Goal: Task Accomplishment & Management: Use online tool/utility

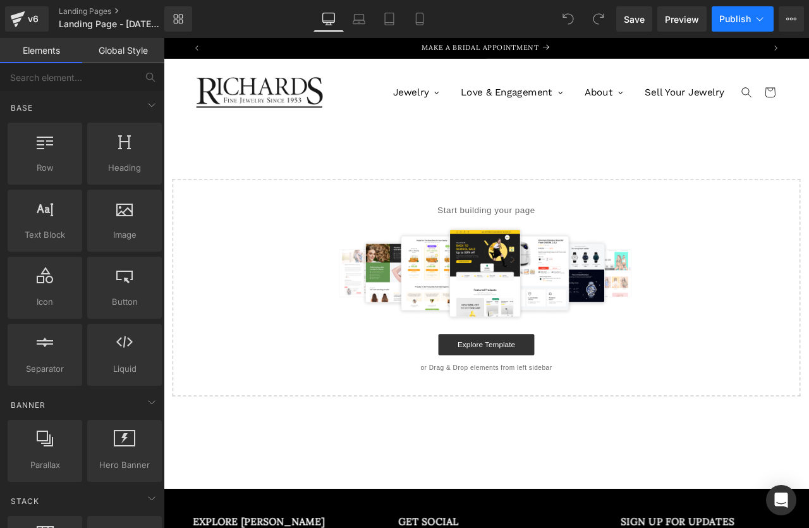
click at [757, 22] on icon at bounding box center [760, 19] width 13 height 13
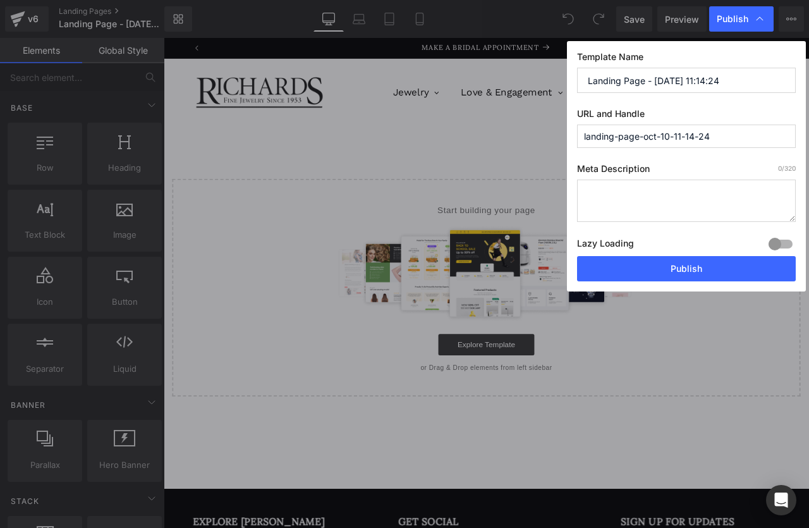
click at [667, 89] on input "Landing Page - [DATE] 11:14:24" at bounding box center [686, 80] width 219 height 25
type input "E"
type input "enewton"
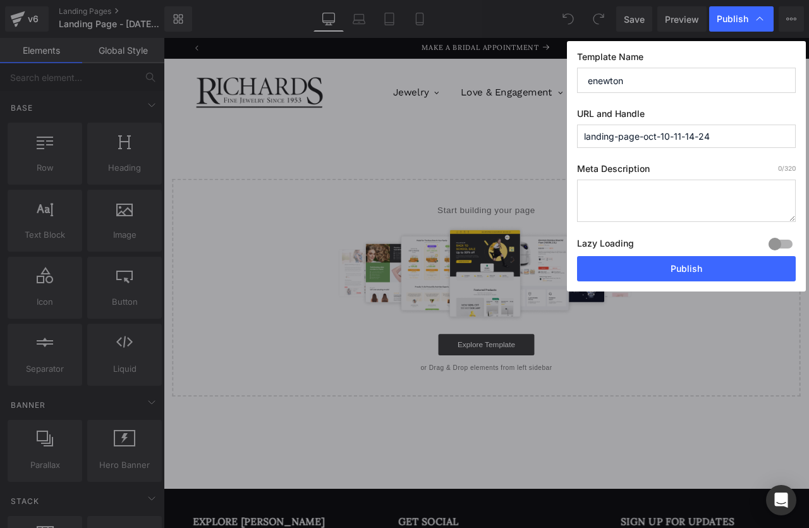
click at [662, 138] on input "landing-page-oct-10-11-14-24" at bounding box center [686, 136] width 219 height 23
type input "enewton"
click at [696, 162] on div "Template Name enewton URL and Handle enewton Meta Description 0 /320 Lazy Loadi…" at bounding box center [686, 166] width 239 height 250
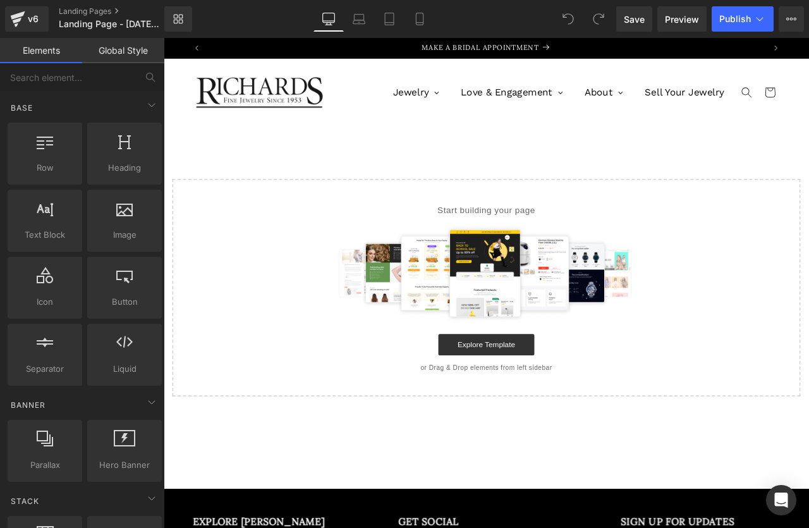
drag, startPoint x: 674, startPoint y: 185, endPoint x: 574, endPoint y: 166, distance: 101.6
click at [795, 23] on icon at bounding box center [792, 19] width 10 height 10
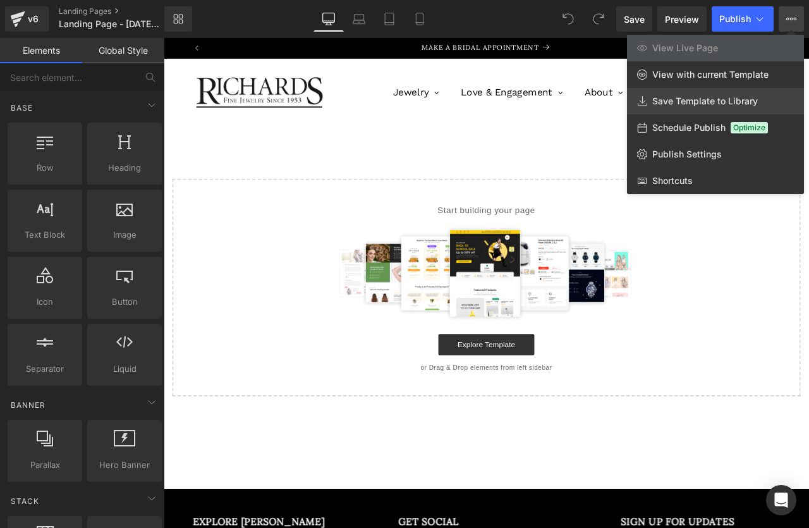
click at [715, 95] on span "Save Template to Library" at bounding box center [706, 100] width 106 height 11
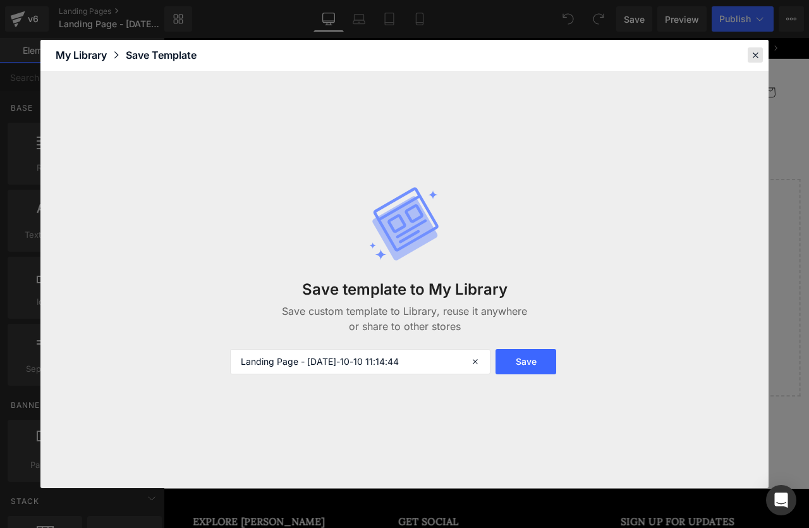
click at [758, 56] on icon at bounding box center [755, 54] width 11 height 11
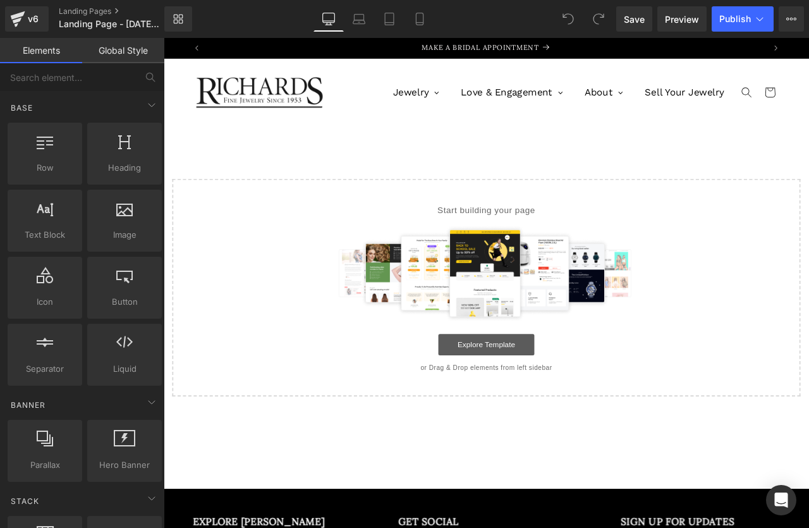
click at [571, 400] on link "Explore Template" at bounding box center [546, 401] width 114 height 25
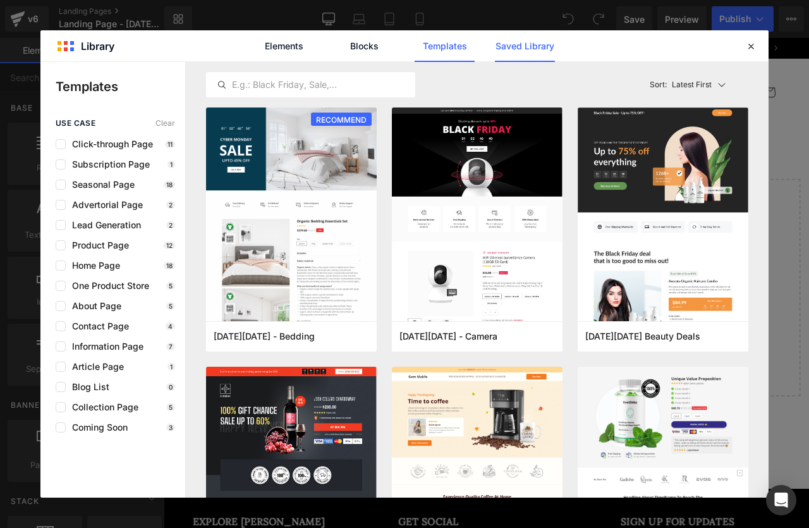
click at [529, 46] on link "Saved Library" at bounding box center [525, 46] width 60 height 32
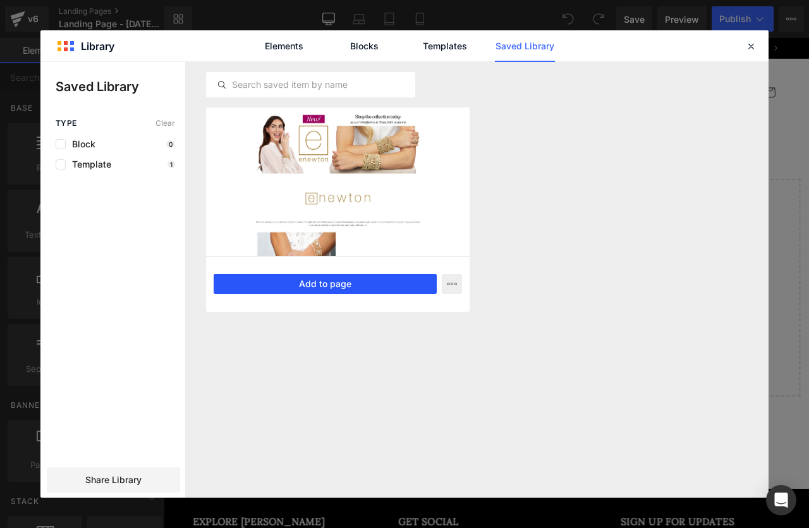
click at [314, 281] on button "Add to page" at bounding box center [325, 284] width 223 height 20
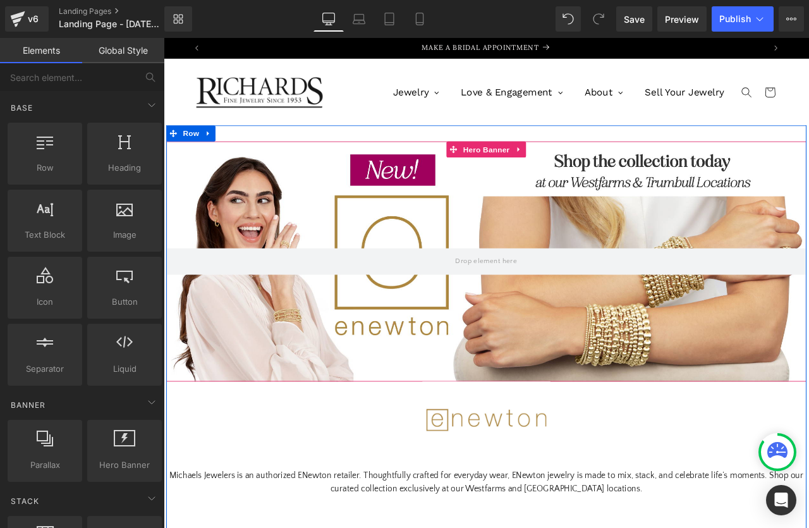
click at [594, 223] on div at bounding box center [546, 303] width 759 height 285
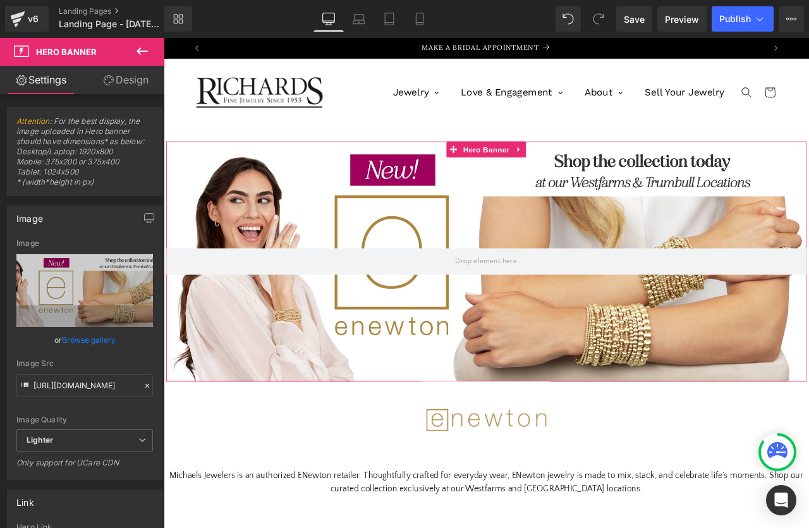
click at [95, 342] on link "Browse gallery" at bounding box center [89, 340] width 54 height 22
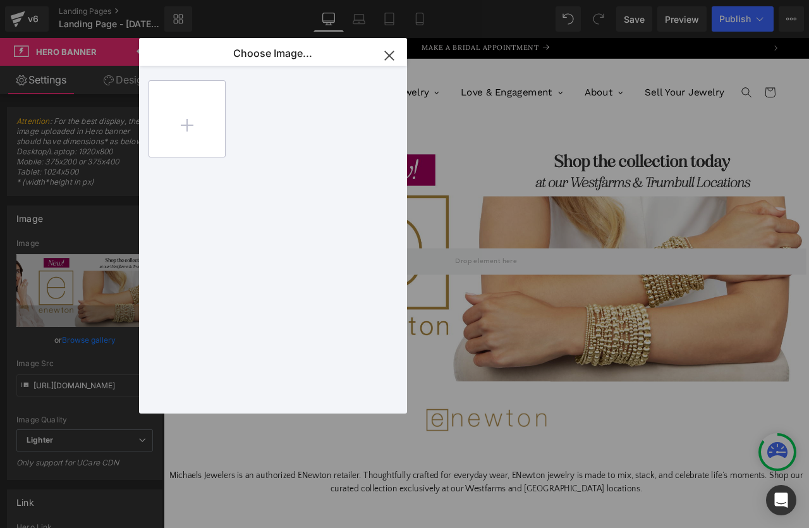
click at [188, 128] on input "file" at bounding box center [187, 119] width 76 height 76
type input "C:\fakepath\RichardsENewton.png"
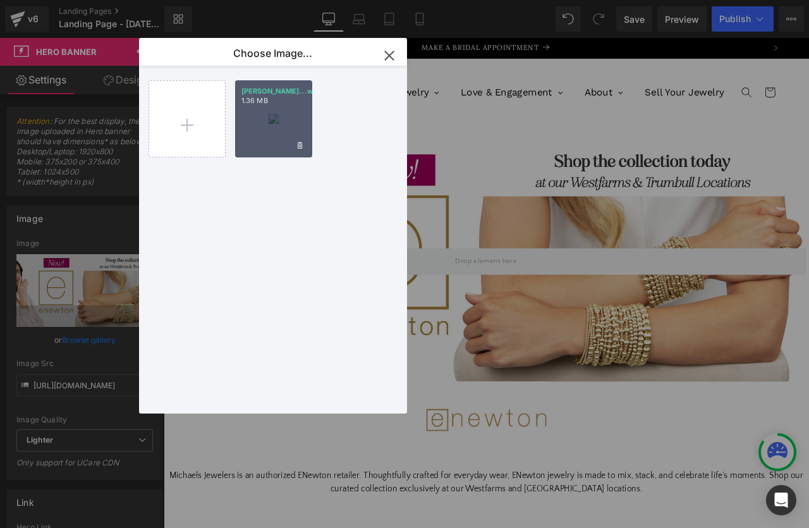
click at [273, 123] on div "[PERSON_NAME]...wton.png 1.36 MB" at bounding box center [273, 118] width 77 height 77
type input "[URL][DOMAIN_NAME]"
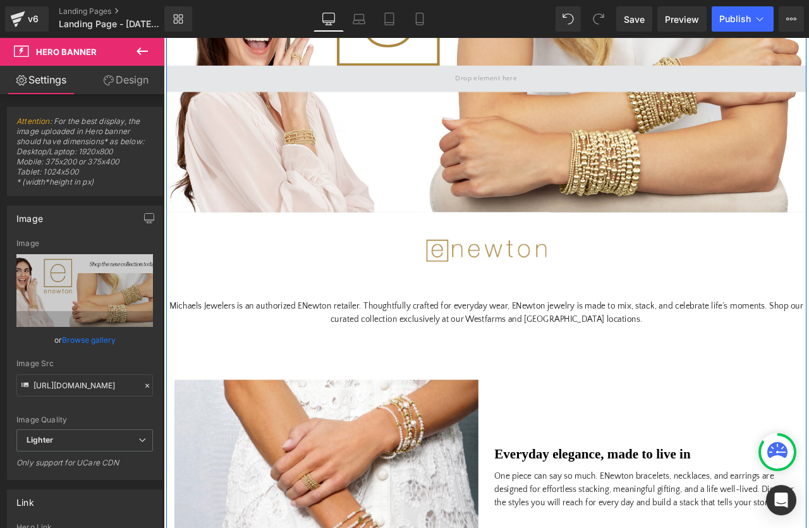
scroll to position [234, 0]
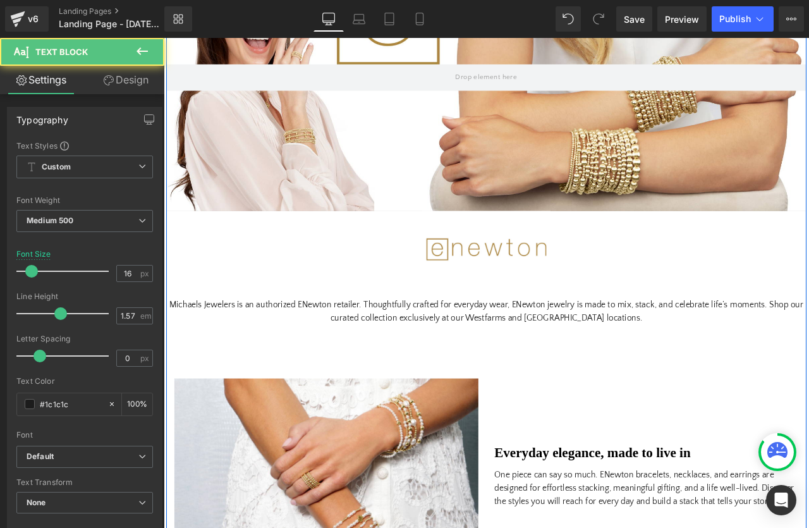
click at [260, 349] on p "Michaels Jewelers is an authorized ENewton retailer. Thoughtfully crafted for e…" at bounding box center [546, 363] width 759 height 32
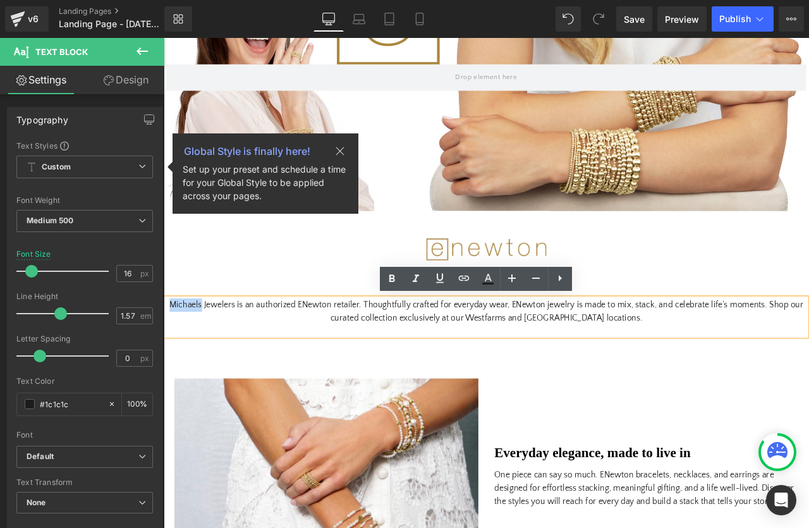
drag, startPoint x: 210, startPoint y: 355, endPoint x: 171, endPoint y: 354, distance: 38.6
click at [171, 354] on p "Michaels Jewelers is an authorized ENewton retailer. Thoughtfully crafted for e…" at bounding box center [546, 363] width 759 height 32
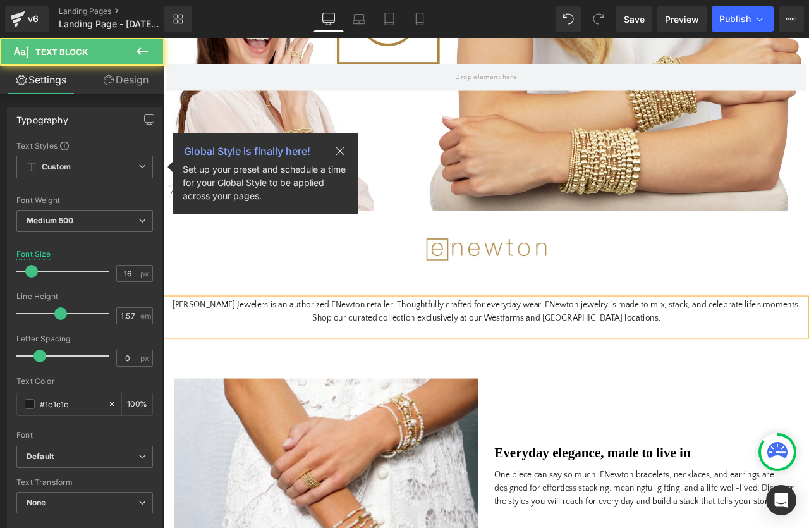
click at [327, 366] on p "[PERSON_NAME] Jewelers is an authorized ENewton retailer. Thoughtfully crafted …" at bounding box center [546, 363] width 759 height 32
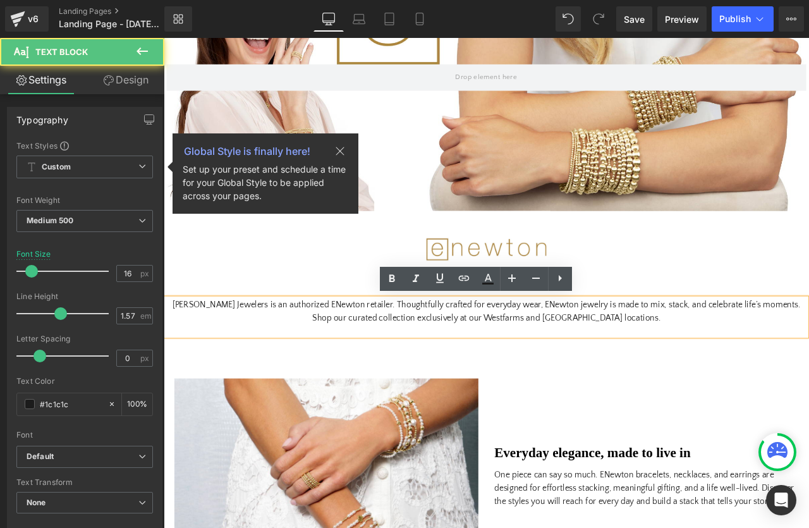
scroll to position [238, 0]
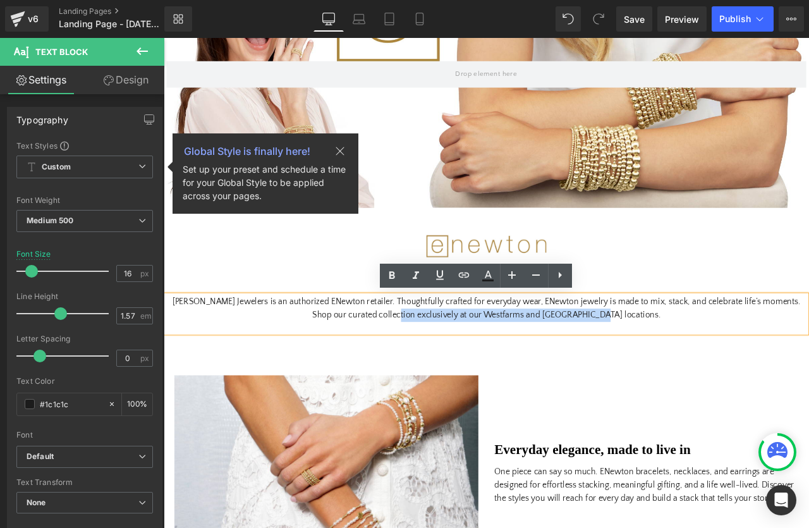
drag, startPoint x: 723, startPoint y: 367, endPoint x: 480, endPoint y: 361, distance: 242.9
click at [480, 361] on p "[PERSON_NAME] Jewelers is an authorized ENewton retailer. Thoughtfully crafted …" at bounding box center [546, 359] width 759 height 32
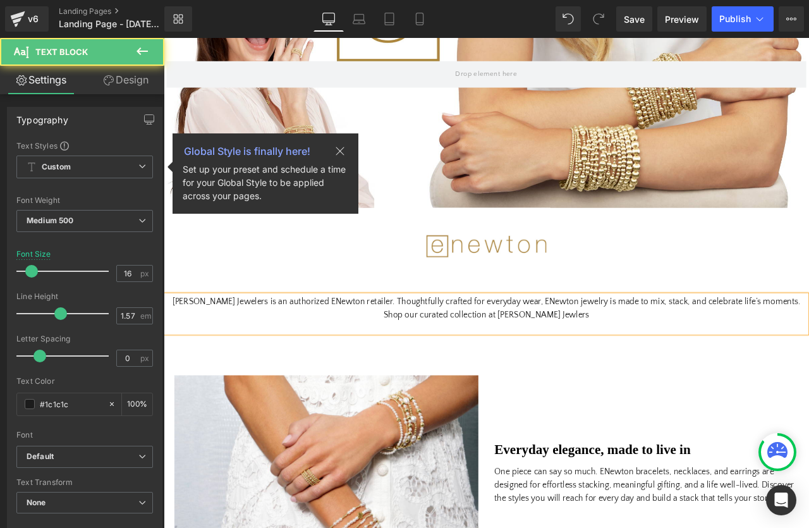
click at [529, 382] on div "[PERSON_NAME] Jewelers is an authorized ENewton retailer. Thoughtfully crafted …" at bounding box center [546, 365] width 759 height 44
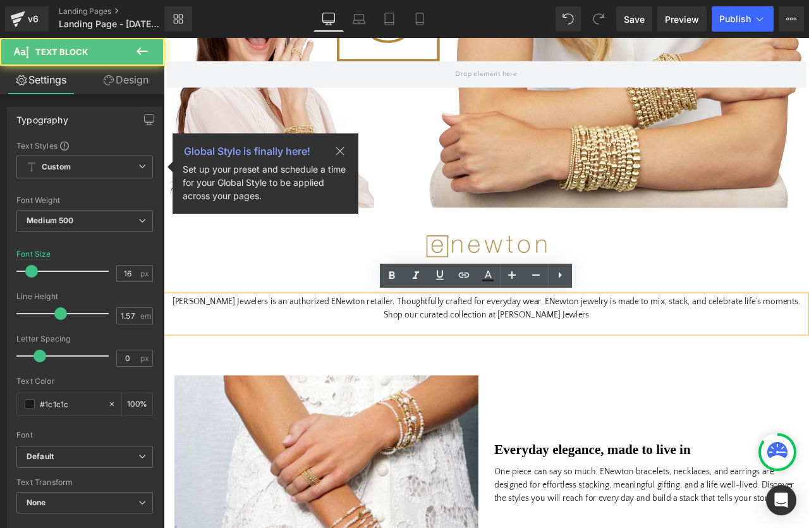
click at [627, 367] on p "[PERSON_NAME] Jewelers is an authorized ENewton retailer. Thoughtfully crafted …" at bounding box center [546, 359] width 759 height 32
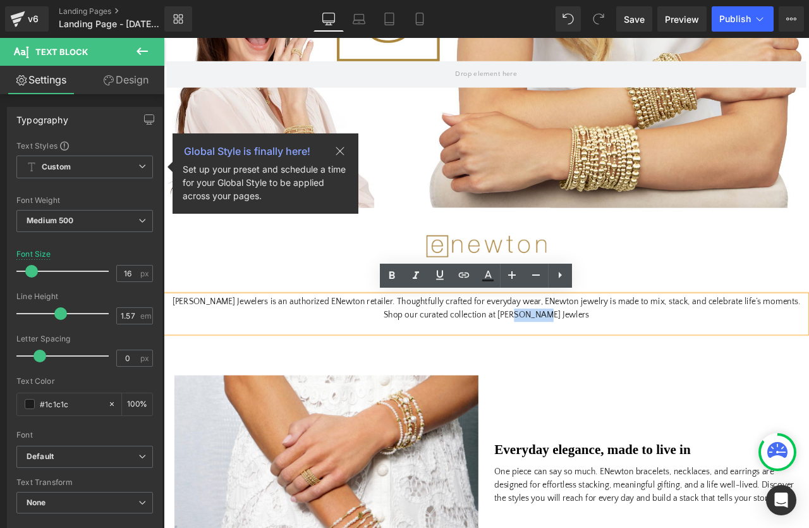
click at [627, 367] on p "[PERSON_NAME] Jewelers is an authorized ENewton retailer. Thoughtfully crafted …" at bounding box center [546, 359] width 759 height 32
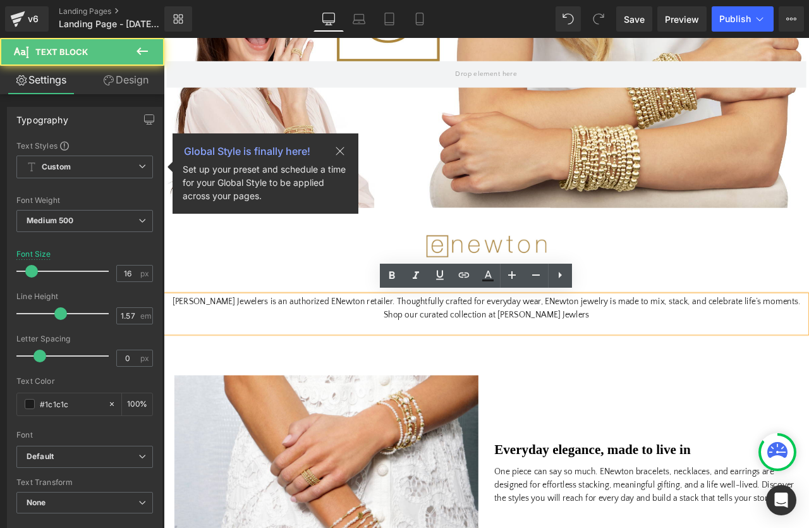
click at [503, 371] on p "[PERSON_NAME] Jewelers is an authorized ENewton retailer. Thoughtfully crafted …" at bounding box center [546, 359] width 759 height 32
click at [665, 362] on p "[PERSON_NAME] Jewelers is an authorized ENewton retailer. Thoughtfully crafted …" at bounding box center [546, 359] width 759 height 32
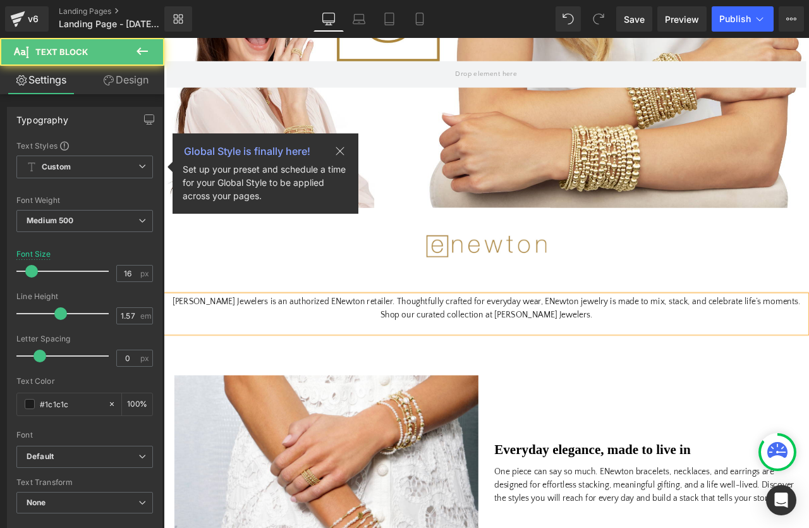
click at [665, 369] on p "[PERSON_NAME] Jewelers is an authorized ENewton retailer. Thoughtfully crafted …" at bounding box center [546, 359] width 759 height 32
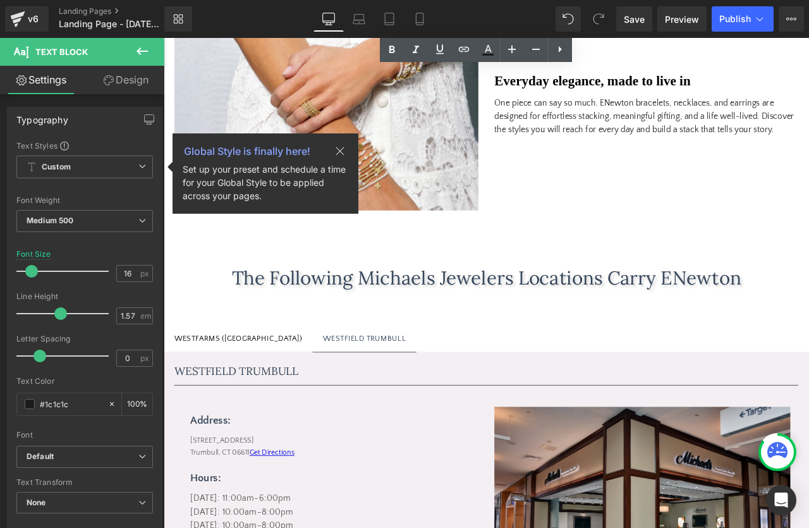
scroll to position [688, 0]
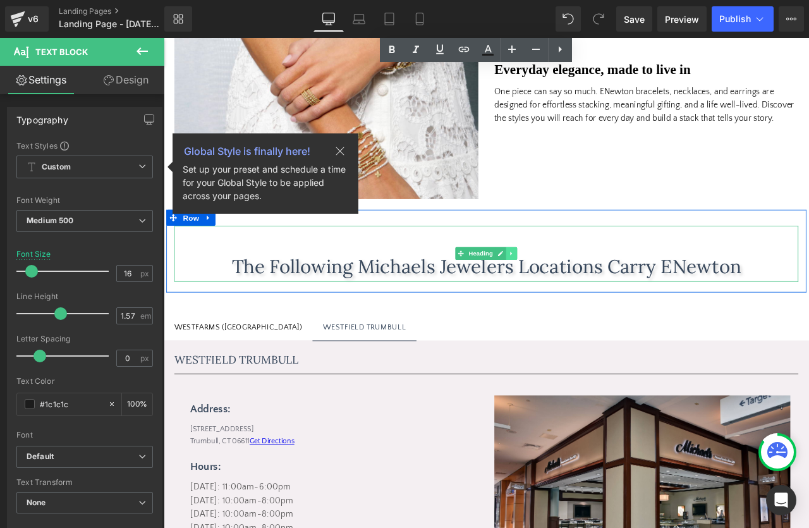
click at [579, 297] on link at bounding box center [576, 293] width 13 height 15
click at [579, 297] on link at bounding box center [583, 293] width 13 height 15
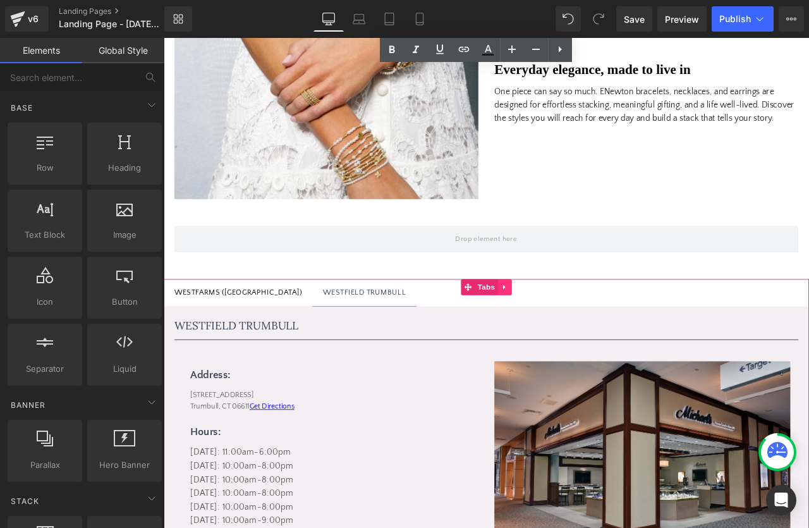
click at [567, 333] on icon at bounding box center [567, 334] width 3 height 6
click at [578, 334] on icon at bounding box center [576, 333] width 9 height 9
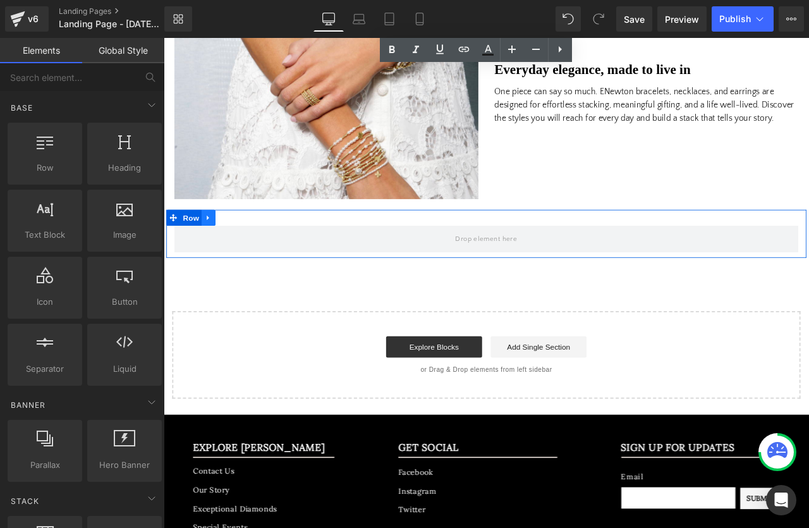
click at [218, 250] on icon at bounding box center [216, 252] width 3 height 6
click at [252, 252] on icon at bounding box center [249, 251] width 9 height 9
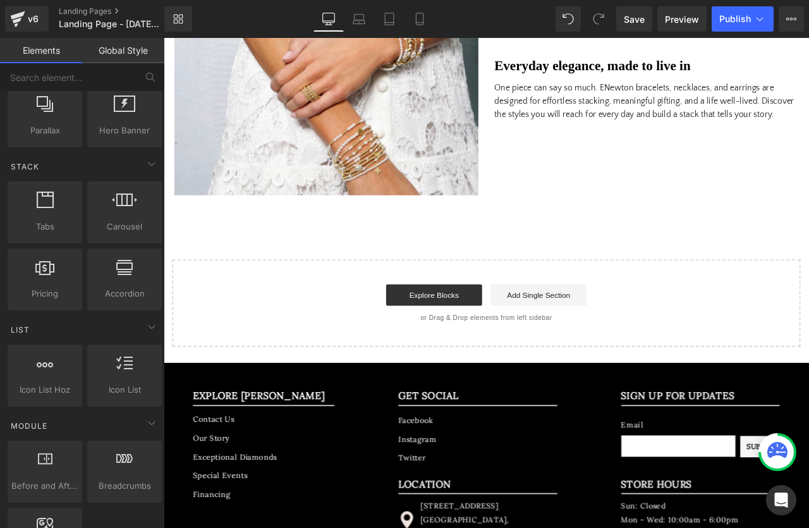
scroll to position [0, 0]
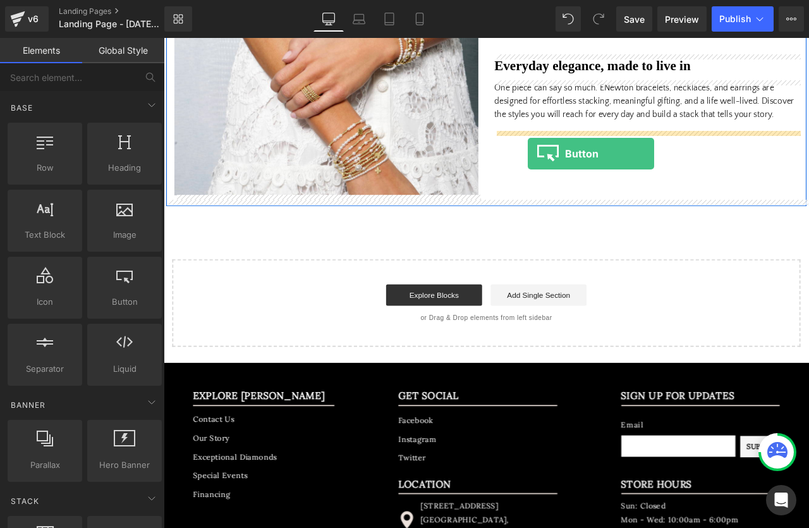
drag, startPoint x: 283, startPoint y: 331, endPoint x: 596, endPoint y: 175, distance: 349.3
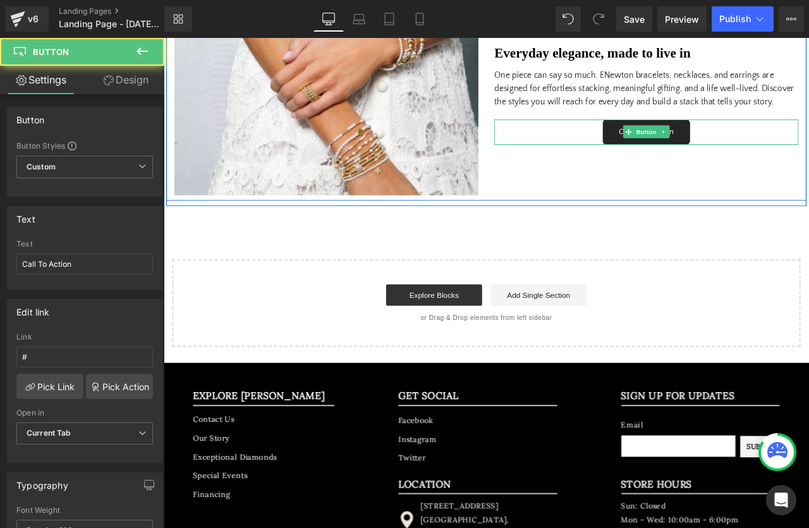
click at [809, 150] on div "Call To Action" at bounding box center [736, 150] width 360 height 30
click at [736, 147] on span "Button" at bounding box center [736, 149] width 29 height 15
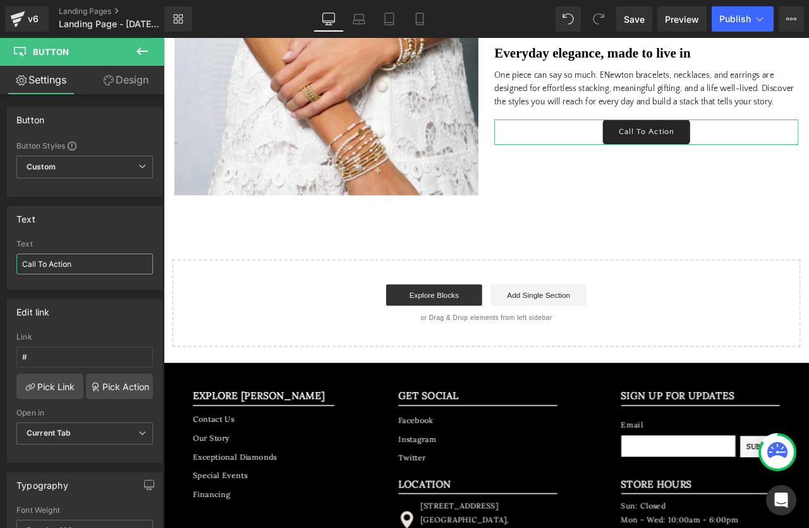
click at [82, 260] on input "Call To Action" at bounding box center [84, 264] width 137 height 21
type input "Get Directions"
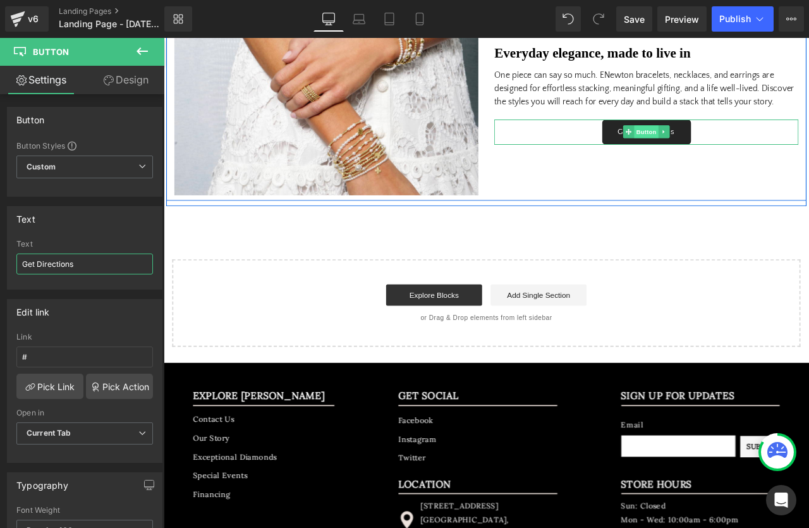
click at [737, 150] on span "Button" at bounding box center [736, 149] width 29 height 15
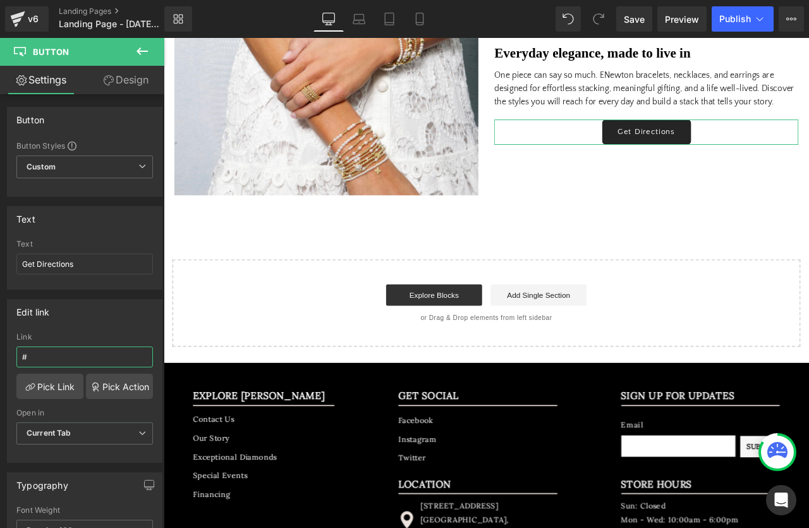
click at [67, 353] on input "#" at bounding box center [84, 357] width 137 height 21
paste input "[URL][DOMAIN_NAME]"
type input "[URL][DOMAIN_NAME]"
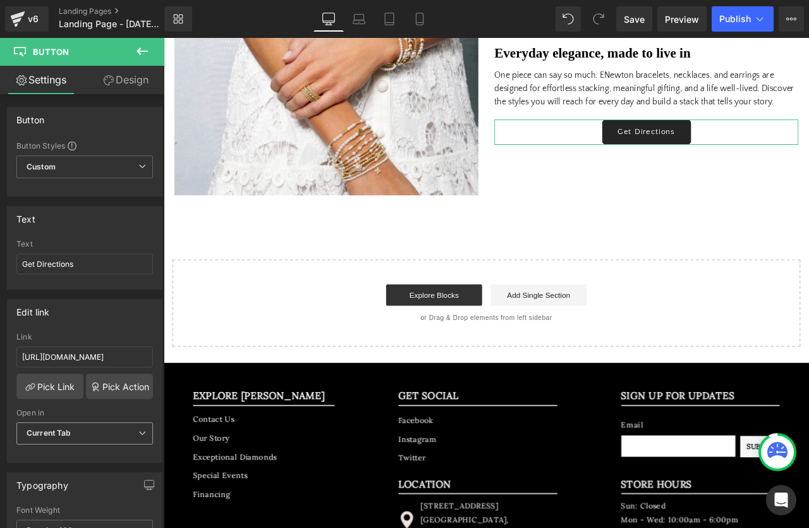
click at [77, 426] on span "Current Tab" at bounding box center [84, 433] width 137 height 22
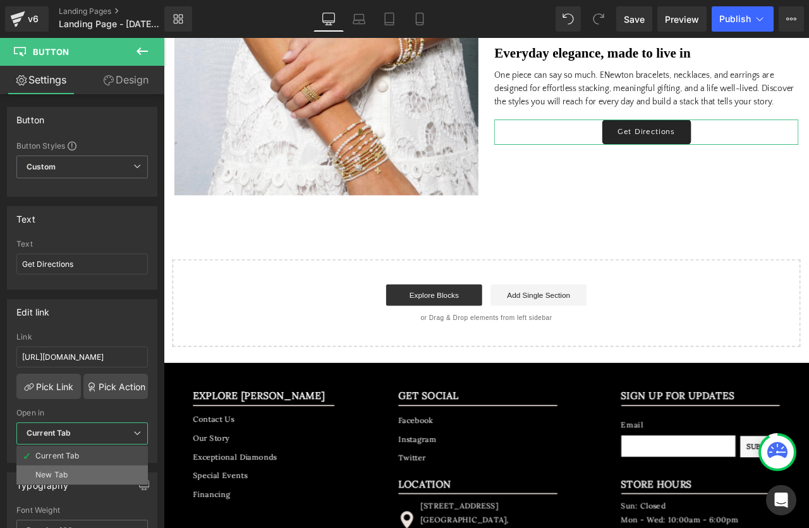
click at [63, 471] on div "New Tab" at bounding box center [51, 475] width 32 height 9
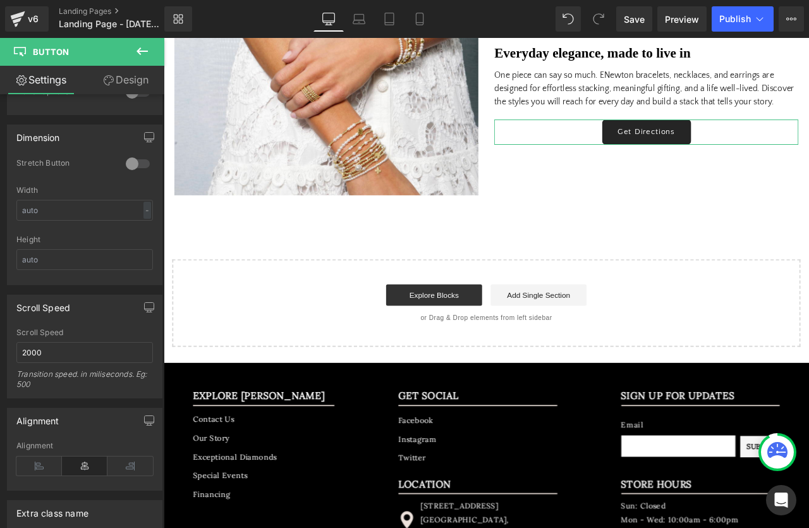
scroll to position [889, 0]
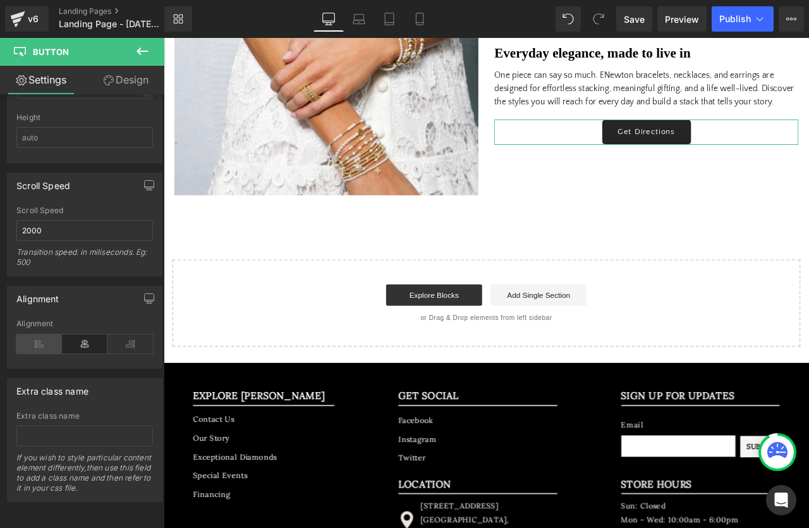
click at [40, 344] on icon at bounding box center [39, 344] width 46 height 19
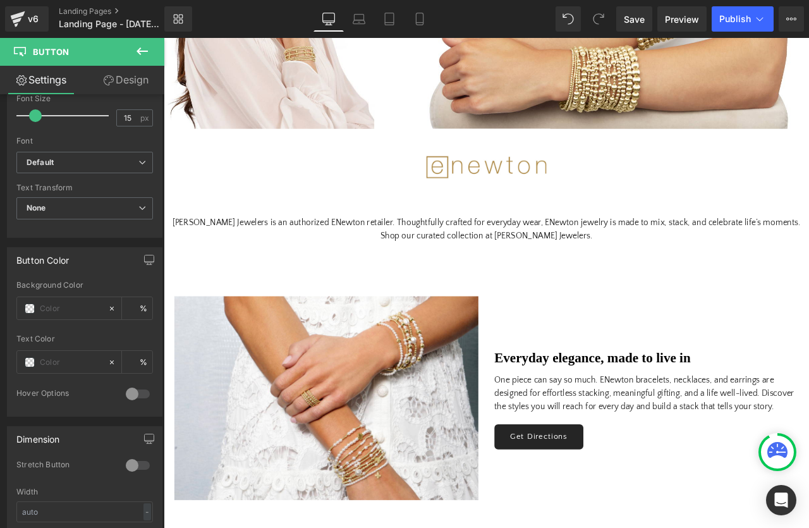
scroll to position [192, 0]
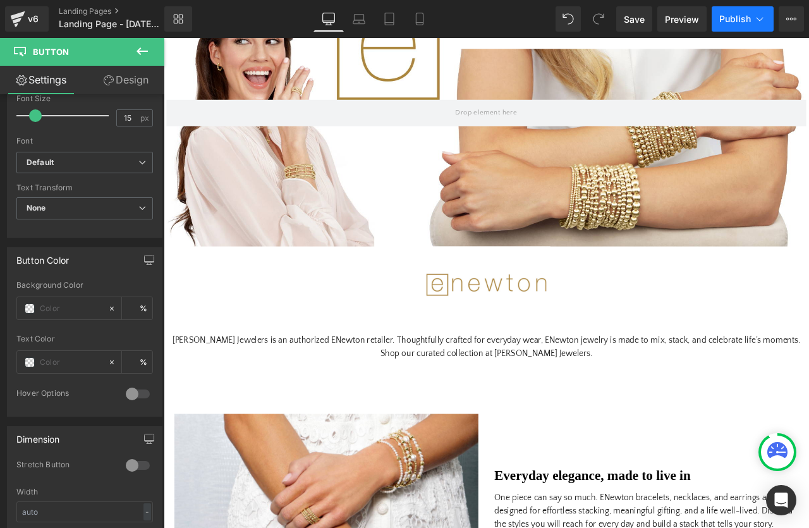
click at [736, 21] on span "Publish" at bounding box center [736, 19] width 32 height 10
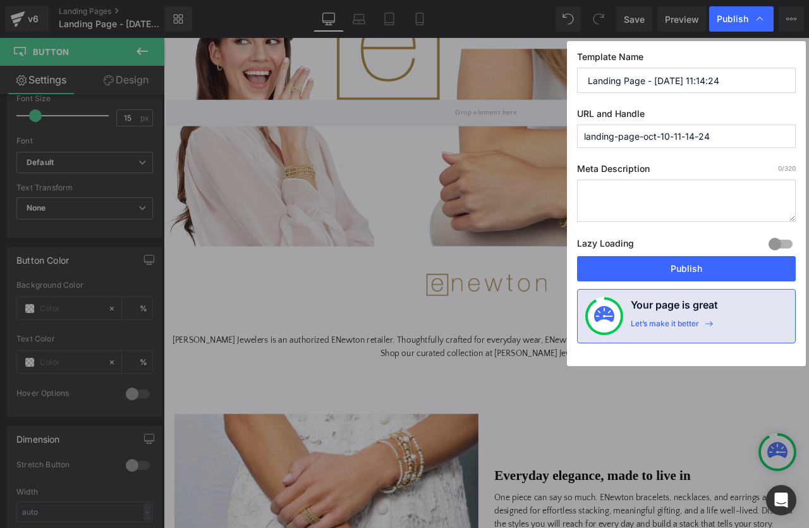
click at [656, 82] on input "Landing Page - [DATE] 11:14:24" at bounding box center [686, 80] width 219 height 25
type input "enewton"
click at [625, 145] on input "landing-page-oct-10-11-14-24" at bounding box center [686, 136] width 219 height 23
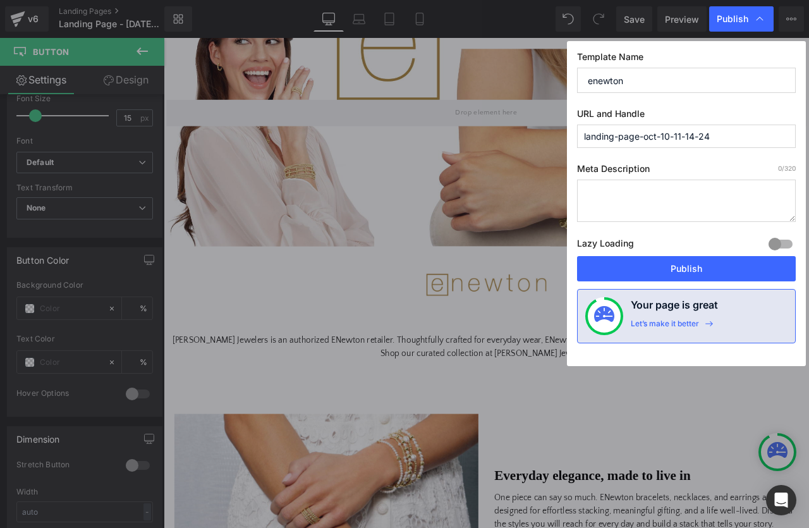
click at [625, 145] on input "landing-page-oct-10-11-14-24" at bounding box center [686, 136] width 219 height 23
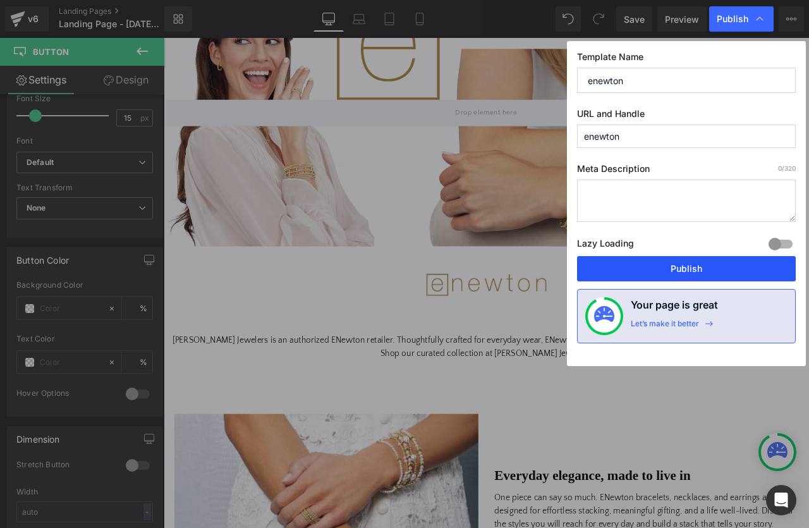
type input "enewton"
click at [680, 268] on button "Publish" at bounding box center [686, 268] width 219 height 25
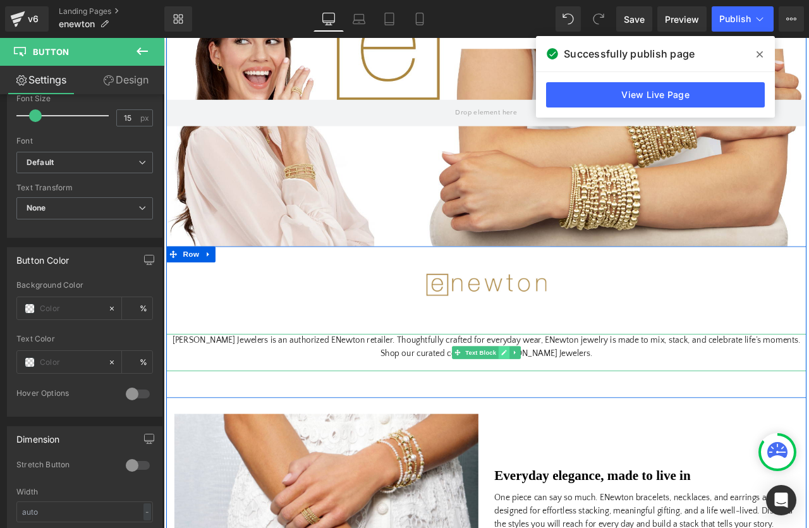
click at [564, 406] on link at bounding box center [567, 410] width 13 height 15
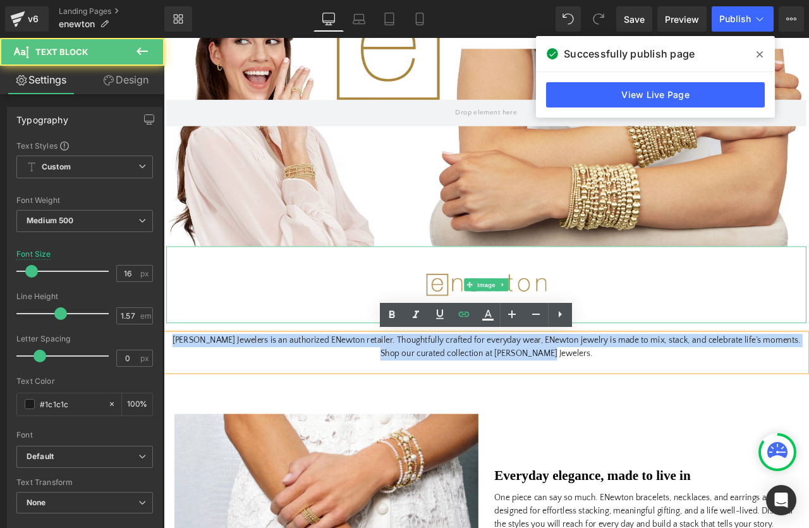
drag, startPoint x: 665, startPoint y: 413, endPoint x: 200, endPoint y: 369, distance: 467.5
click at [200, 369] on div "Image [PERSON_NAME] Jewelers is an authorized ENewton retailer. Thoughtfully cr…" at bounding box center [546, 359] width 759 height 148
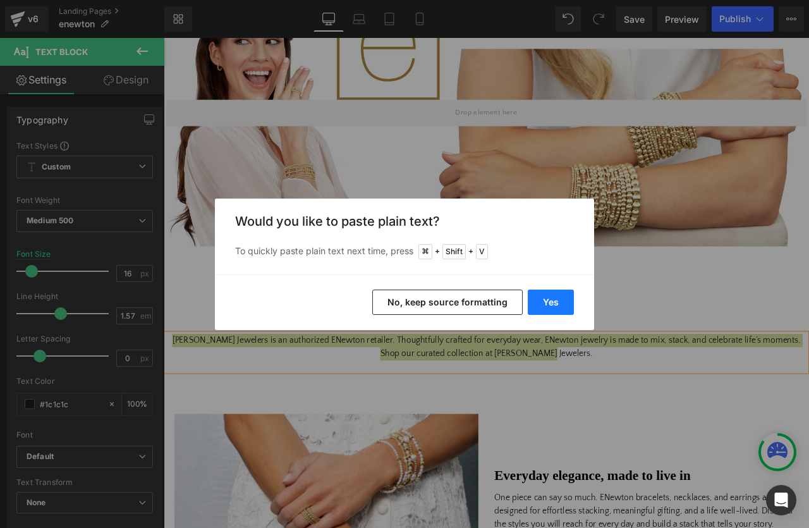
click at [555, 304] on button "Yes" at bounding box center [551, 302] width 46 height 25
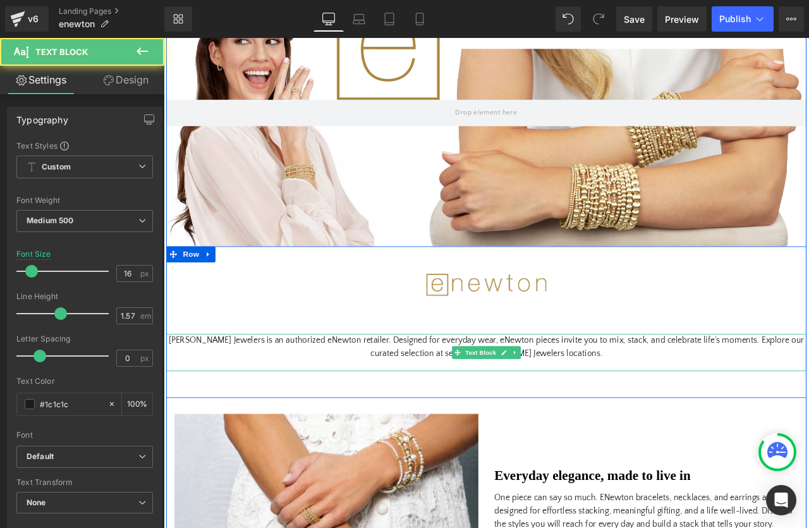
click at [345, 397] on p "[PERSON_NAME] Jewelers is an authorized eNewton retailer. Designed for everyday…" at bounding box center [546, 405] width 759 height 32
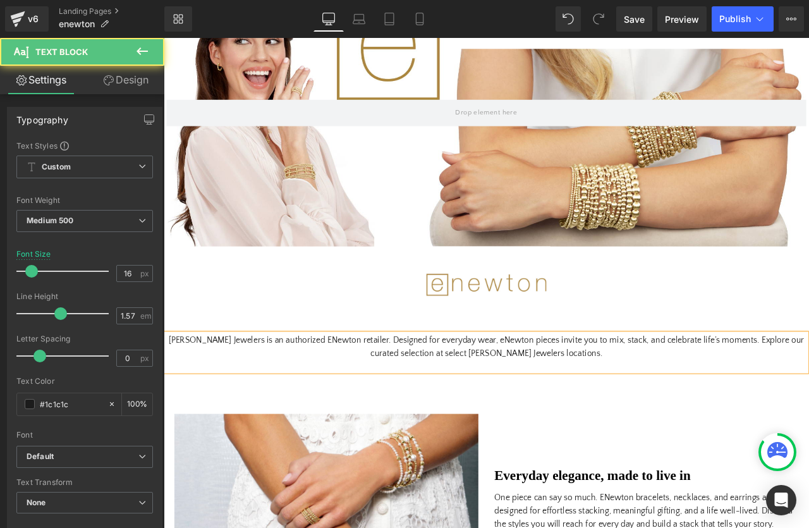
click at [555, 398] on p "[PERSON_NAME] Jewelers is an authorized ENewton retailer. Designed for everyday…" at bounding box center [546, 405] width 759 height 32
click at [633, 415] on p "[PERSON_NAME] Jewelers is an authorized ENewton retailer. Designed for everyday…" at bounding box center [546, 405] width 759 height 32
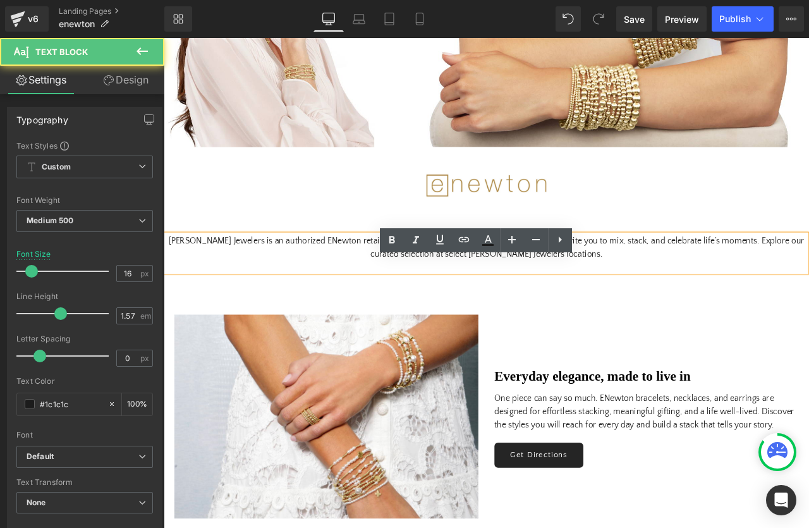
scroll to position [311, 0]
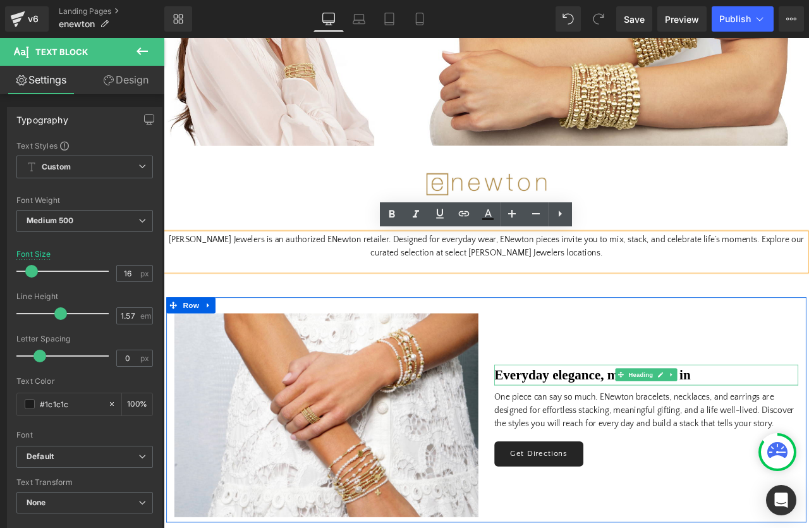
click at [677, 436] on strong "Everyday elegance, made to live in" at bounding box center [672, 437] width 233 height 17
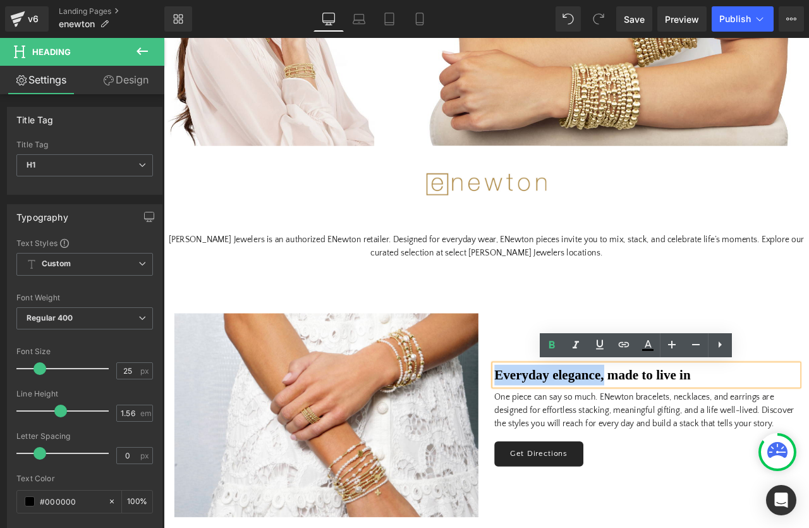
drag, startPoint x: 687, startPoint y: 439, endPoint x: 545, endPoint y: 440, distance: 142.3
click at [545, 440] on div "Image Everyday elegance, made to live in Heading One piece can say so much. ENe…" at bounding box center [546, 478] width 759 height 267
paste div
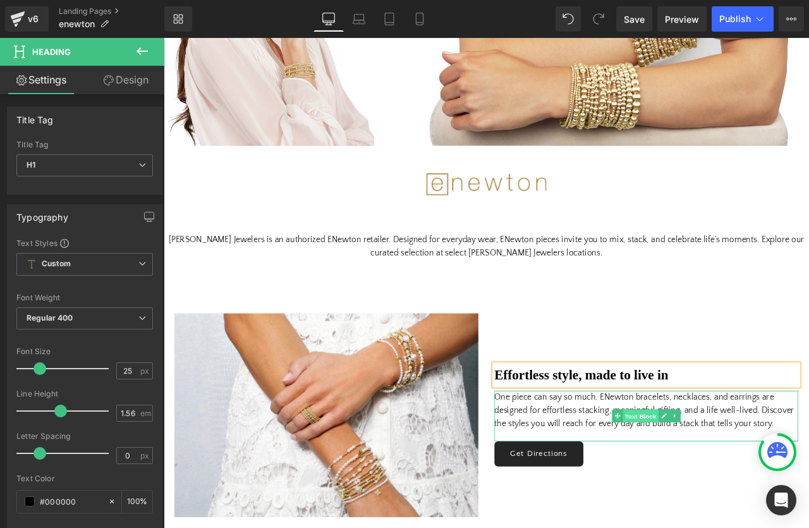
click at [750, 482] on span "Text Block" at bounding box center [729, 486] width 42 height 15
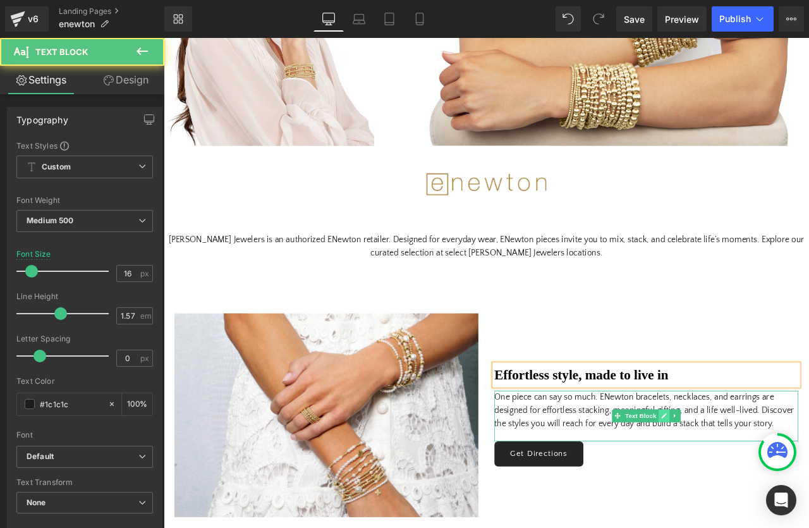
click at [756, 484] on icon at bounding box center [757, 486] width 7 height 8
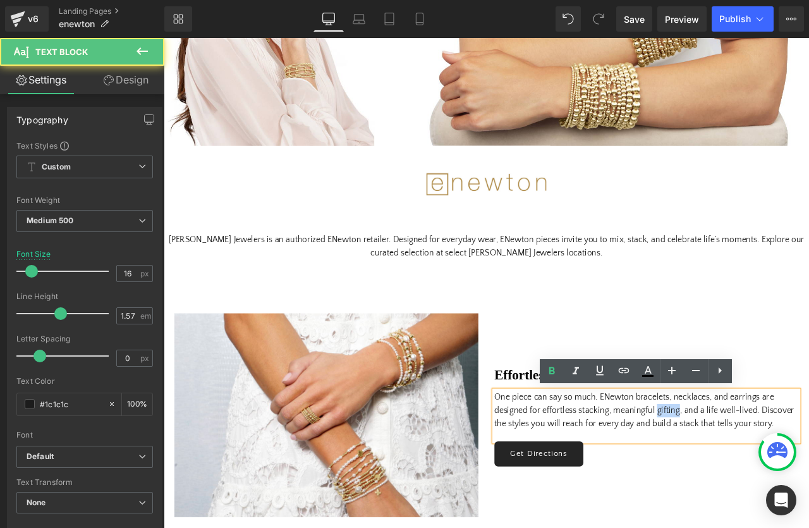
click at [756, 484] on p "One piece can say so much. ENewton bracelets, necklaces, and earrings are desig…" at bounding box center [736, 479] width 360 height 47
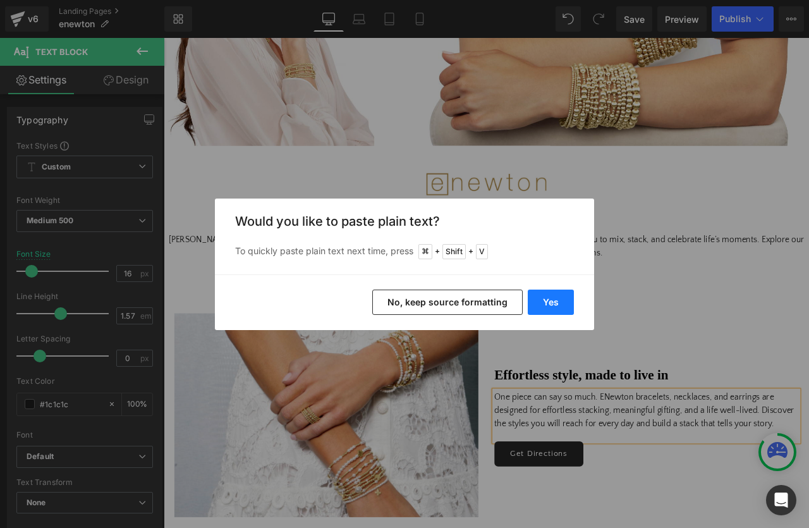
click at [555, 303] on button "Yes" at bounding box center [551, 302] width 46 height 25
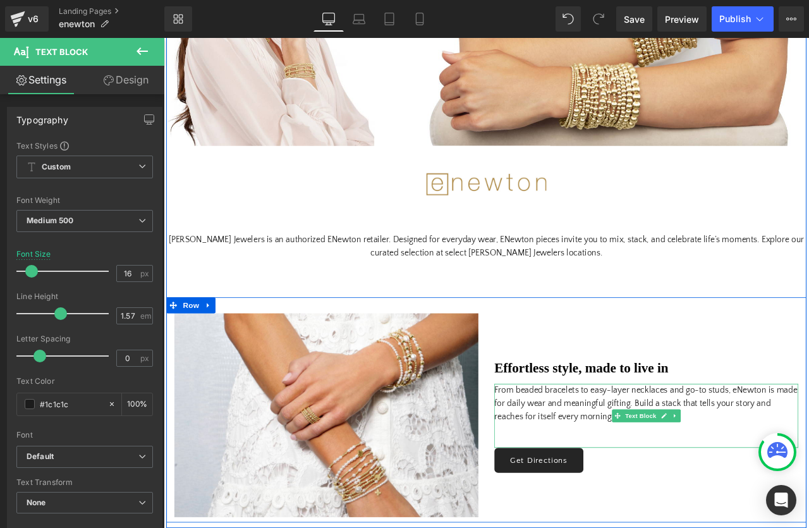
click at [809, 457] on p "From beaded bracelets to easy-layer necklaces and go-to studs, eNewton is made …" at bounding box center [736, 480] width 360 height 64
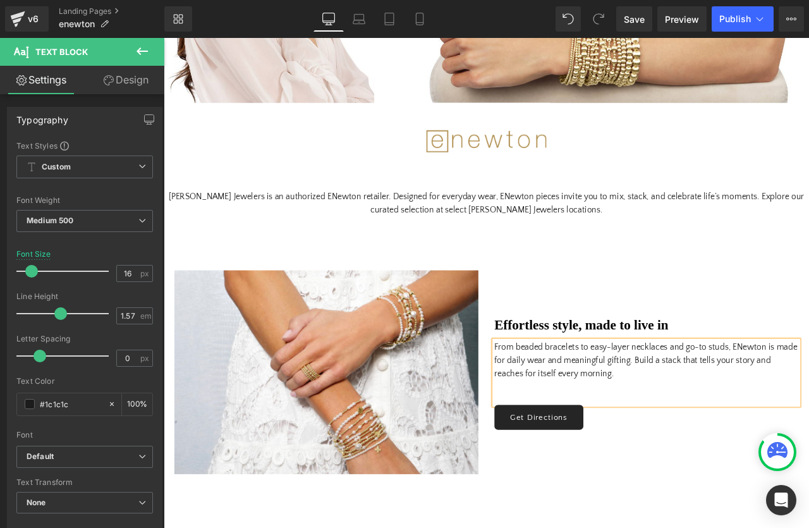
scroll to position [388, 0]
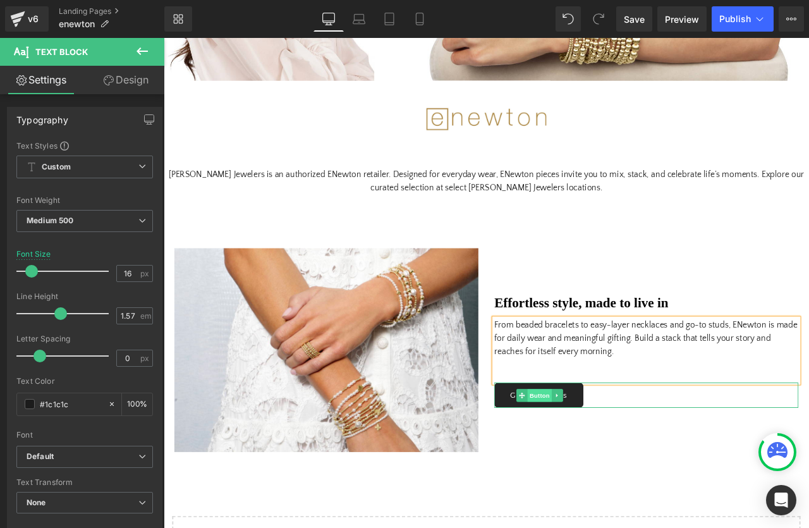
click at [612, 462] on span "Button" at bounding box center [609, 461] width 29 height 15
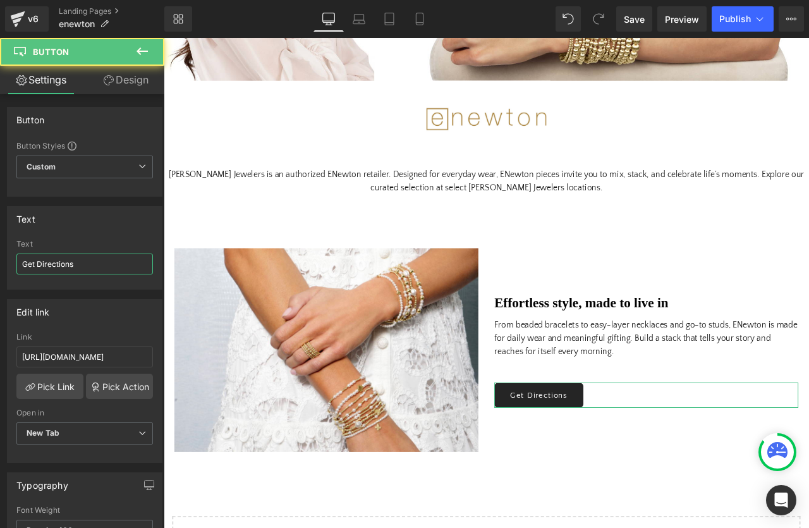
click at [58, 264] on input "Get Directions" at bounding box center [84, 264] width 137 height 21
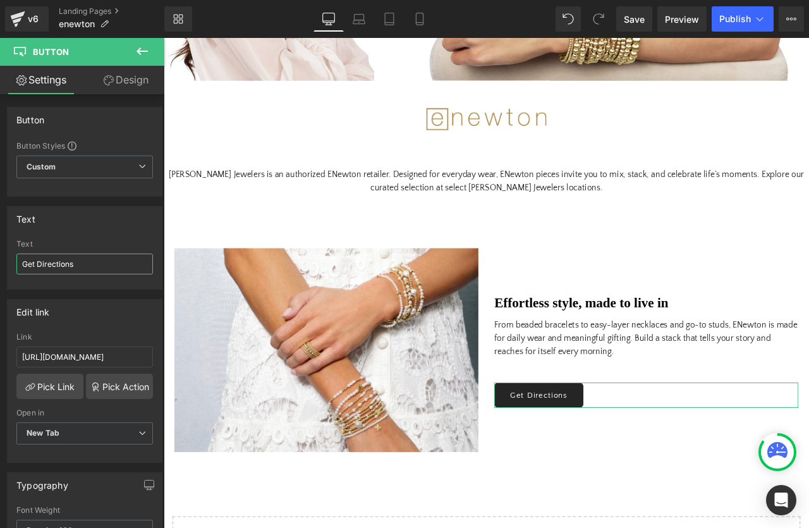
click at [58, 264] on input "Get Directions" at bounding box center [84, 264] width 137 height 21
click at [44, 268] on input "Find eNewton at [PERSON_NAME] Jewelers" at bounding box center [84, 264] width 137 height 21
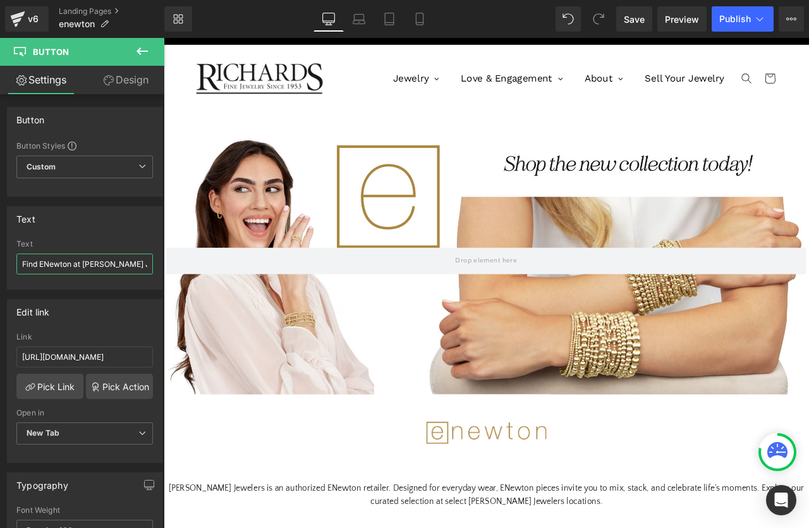
scroll to position [0, 0]
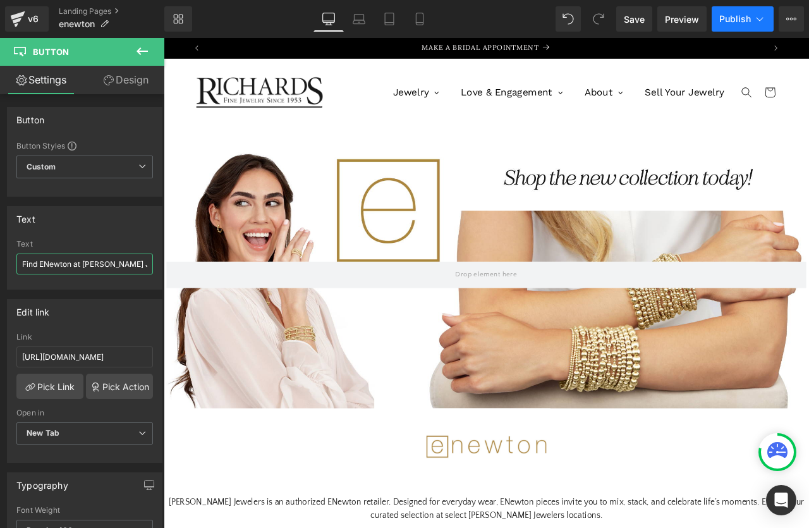
type input "Find ENewton at [PERSON_NAME] Jewelers"
click at [728, 22] on span "Publish" at bounding box center [736, 19] width 32 height 10
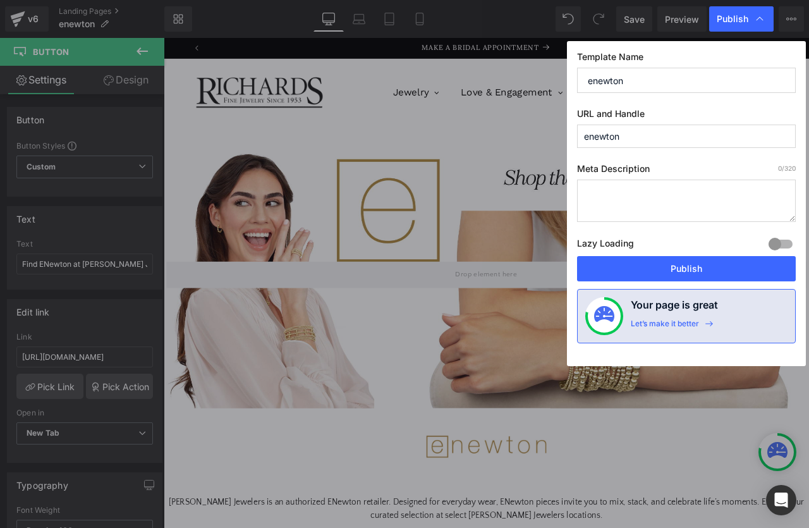
click at [622, 200] on textarea at bounding box center [686, 201] width 219 height 42
paste textarea "Discover eNewton bracelets, necklaces, and earrings at [PERSON_NAME] Jewelers. …"
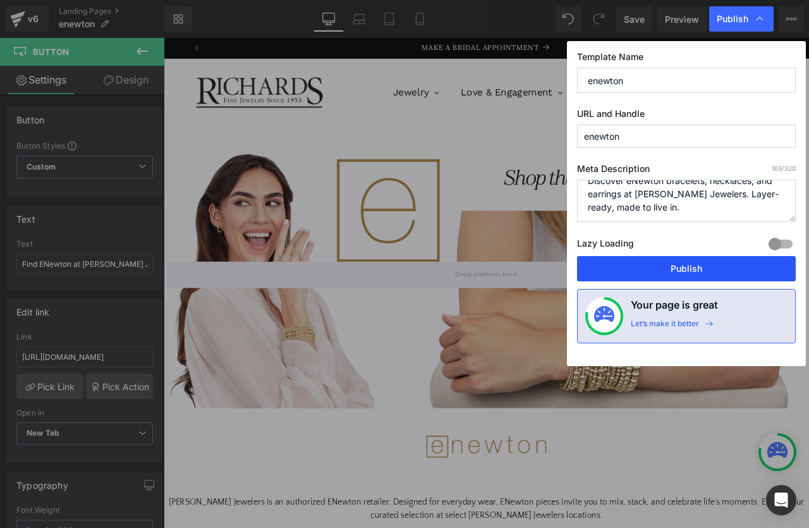
type textarea "Discover eNewton bracelets, necklaces, and earrings at [PERSON_NAME] Jewelers. …"
click at [665, 260] on button "Publish" at bounding box center [686, 268] width 219 height 25
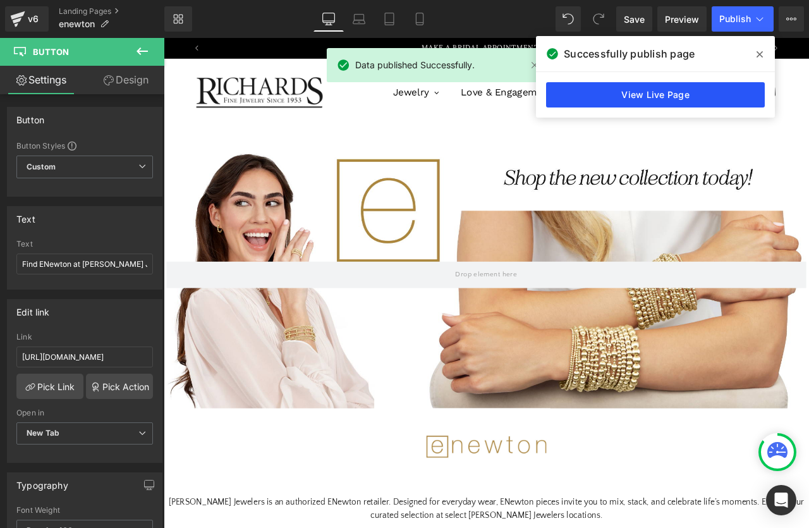
click at [656, 93] on link "View Live Page" at bounding box center [655, 94] width 219 height 25
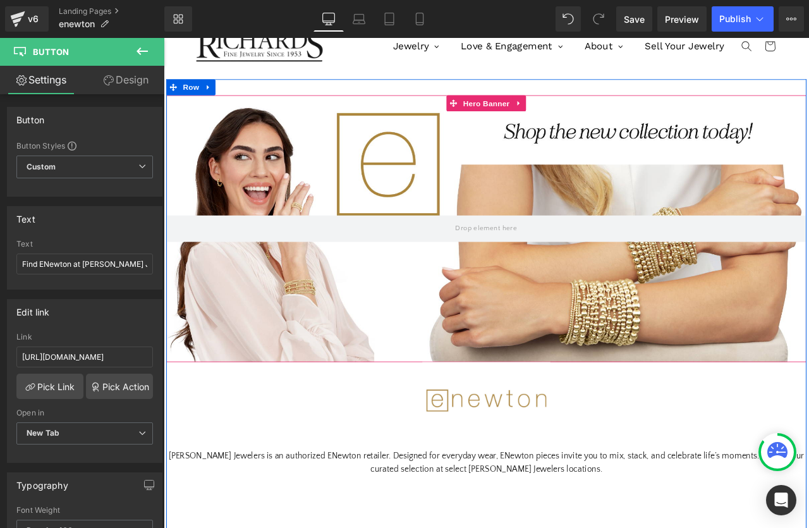
scroll to position [63, 0]
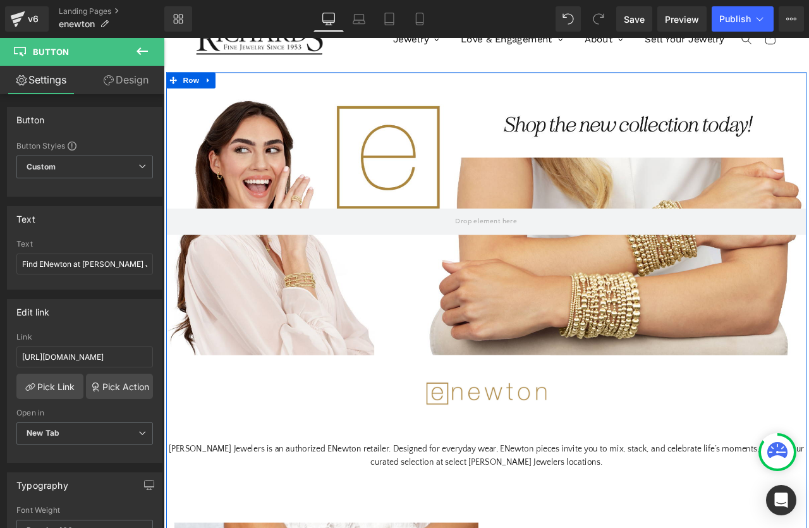
click at [630, 527] on p "[PERSON_NAME] Jewelers is an authorized ENewton retailer. Designed for everyday…" at bounding box center [546, 534] width 759 height 32
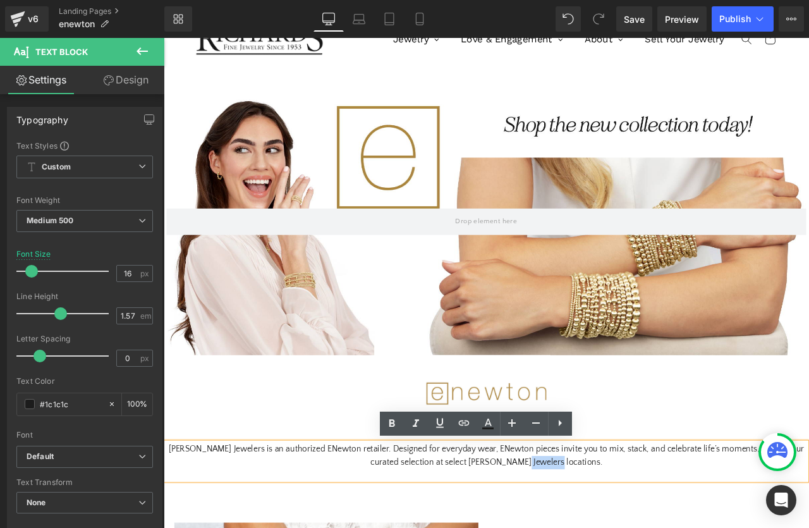
drag, startPoint x: 627, startPoint y: 538, endPoint x: 667, endPoint y: 538, distance: 39.8
click at [667, 527] on p "[PERSON_NAME] Jewelers is an authorized ENewton retailer. Designed for everyday…" at bounding box center [546, 534] width 759 height 32
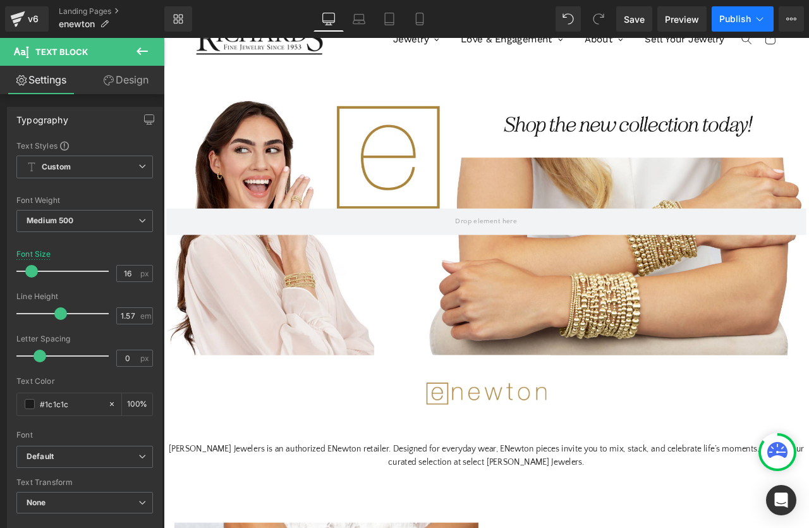
click at [729, 15] on span "Publish" at bounding box center [736, 19] width 32 height 10
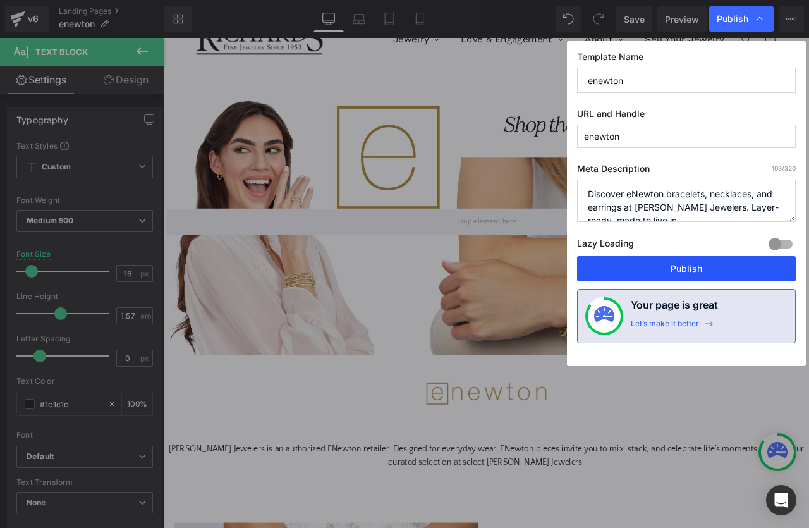
click at [700, 261] on button "Publish" at bounding box center [686, 268] width 219 height 25
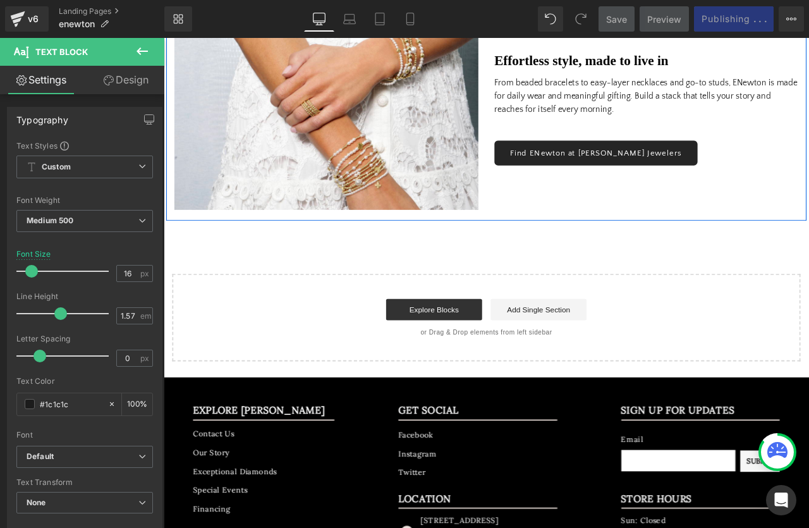
scroll to position [811, 0]
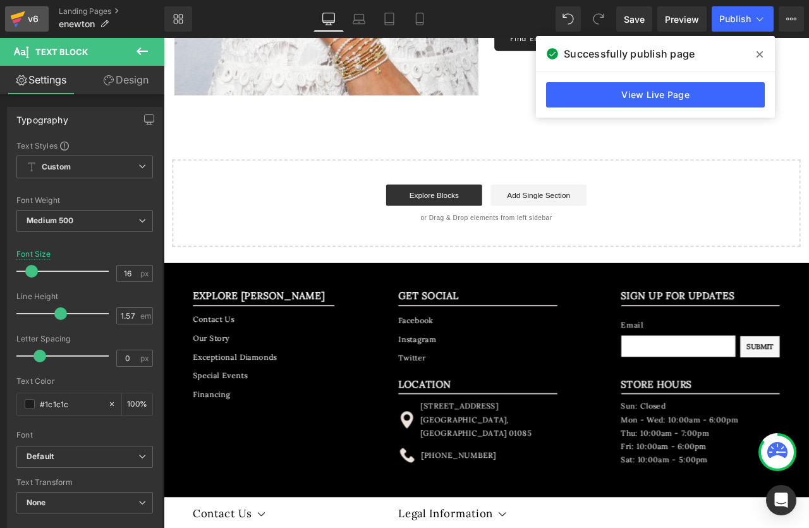
click at [23, 19] on icon at bounding box center [17, 19] width 15 height 32
